Goal: Book appointment/travel/reservation

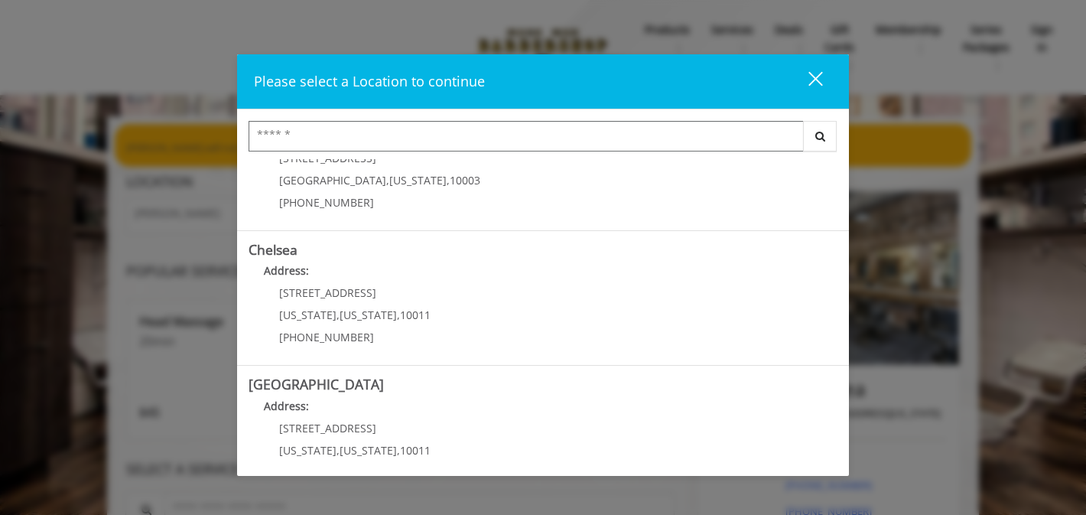
scroll to position [72, 0]
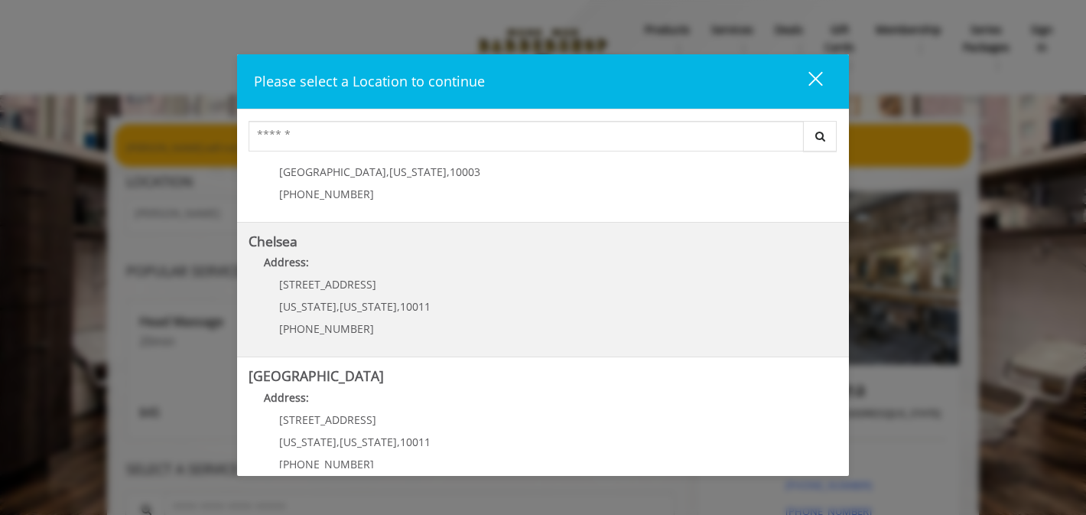
click at [547, 312] on link "Chelsea Address: [STREET_ADDRESS][US_STATE][US_STATE] (917) 639-3902" at bounding box center [542, 290] width 589 height 112
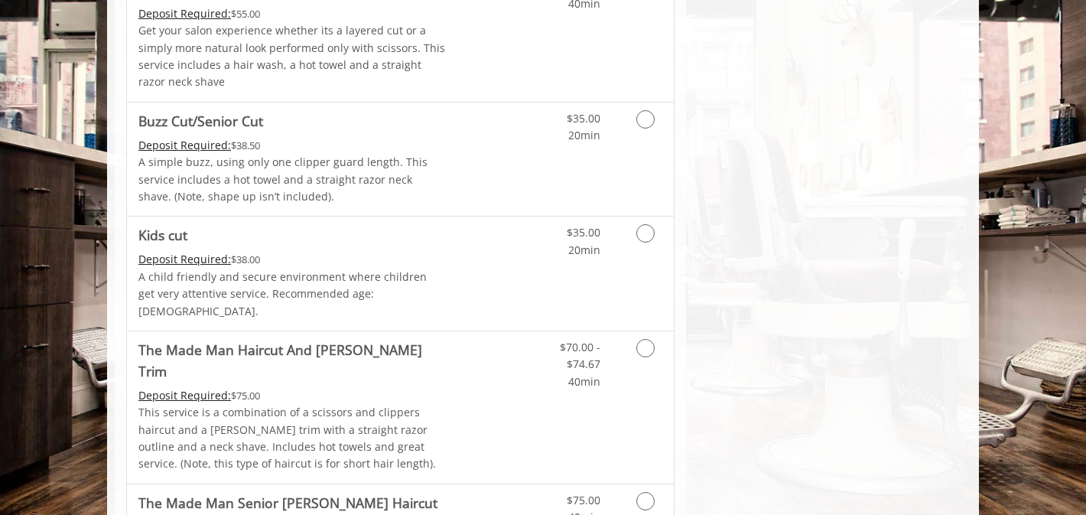
scroll to position [1022, 0]
